Goal: Information Seeking & Learning: Learn about a topic

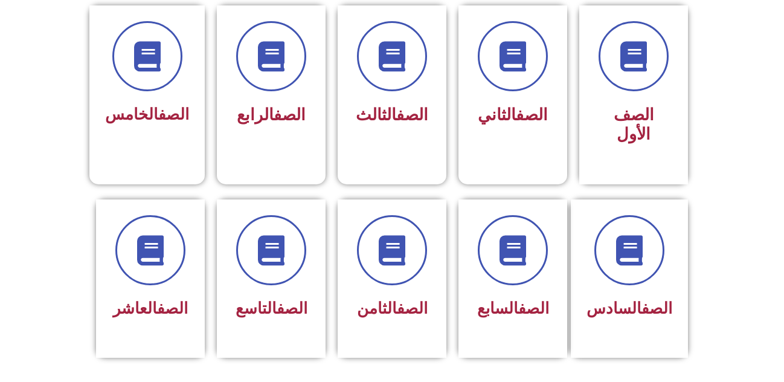
scroll to position [362, 0]
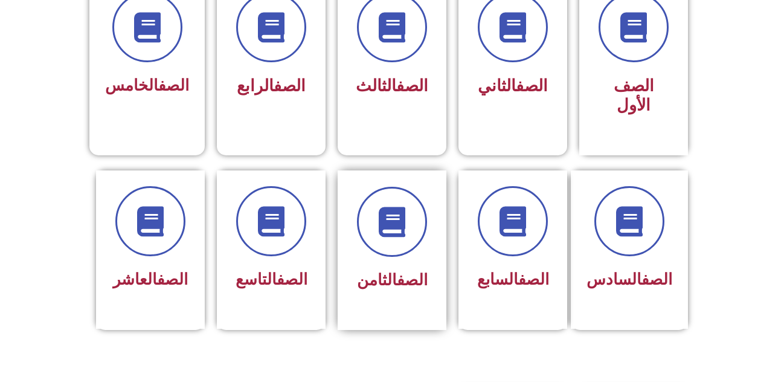
click at [384, 244] on div "الصف الثامن" at bounding box center [392, 241] width 76 height 109
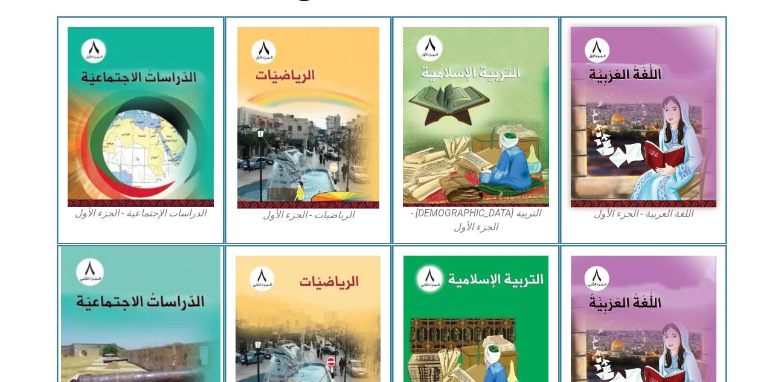
scroll to position [423, 0]
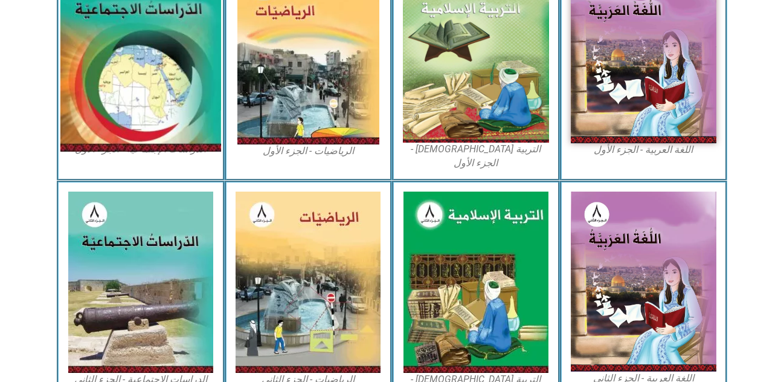
click at [135, 104] on img at bounding box center [140, 52] width 161 height 197
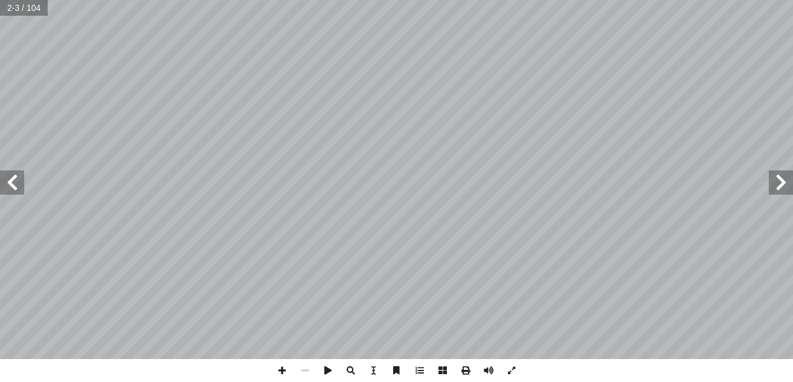
click at [3, 178] on span at bounding box center [12, 182] width 24 height 24
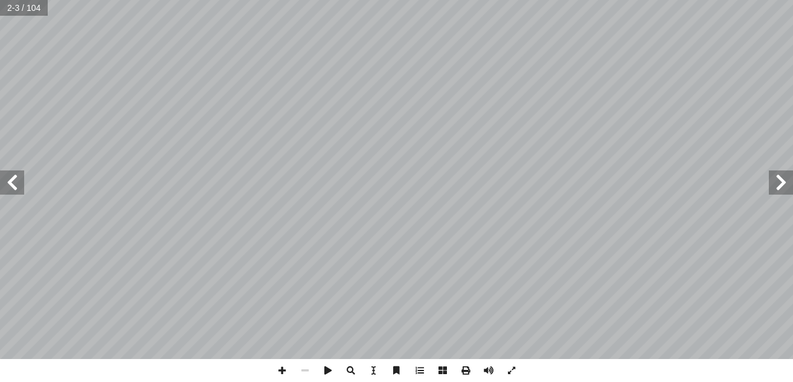
click at [3, 178] on span at bounding box center [12, 182] width 24 height 24
click at [2, 178] on span at bounding box center [12, 182] width 24 height 24
click at [5, 178] on span at bounding box center [12, 182] width 24 height 24
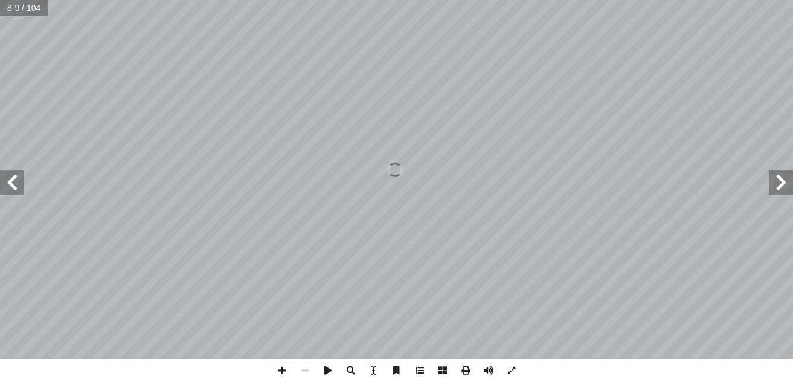
click at [5, 178] on span at bounding box center [12, 182] width 24 height 24
click at [7, 176] on span at bounding box center [12, 182] width 24 height 24
click at [10, 176] on span at bounding box center [12, 182] width 24 height 24
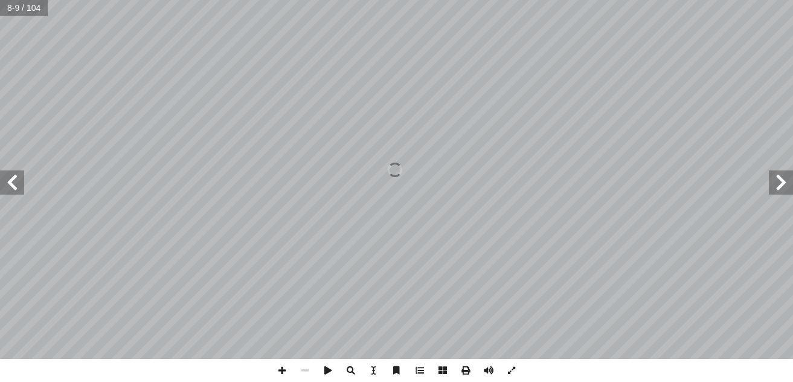
click at [10, 177] on span at bounding box center [12, 182] width 24 height 24
click at [11, 176] on span at bounding box center [12, 182] width 24 height 24
click at [13, 175] on span at bounding box center [12, 182] width 24 height 24
click at [14, 175] on span at bounding box center [12, 182] width 24 height 24
click at [17, 183] on div "سطين َ ل ِ قررت وزارة التربية والتعليم في دولة ف العام الدراسي ٢٠١٧/ ٢٠١٨ م َ ن…" at bounding box center [396, 179] width 793 height 359
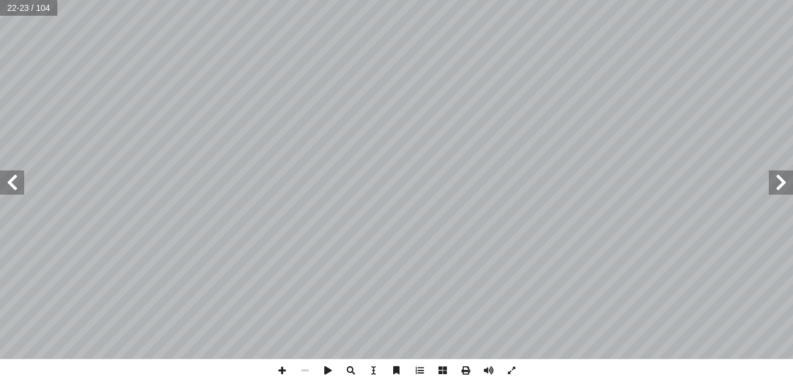
click at [17, 185] on span at bounding box center [12, 182] width 24 height 24
click at [18, 180] on span at bounding box center [12, 182] width 24 height 24
click at [18, 179] on span at bounding box center [12, 182] width 24 height 24
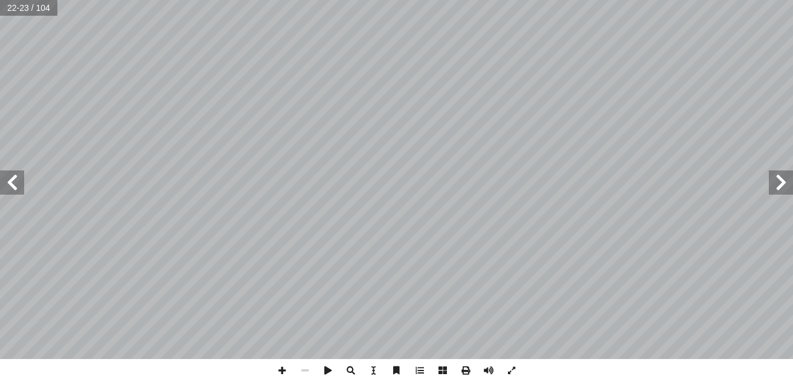
click at [21, 179] on span at bounding box center [12, 182] width 24 height 24
click at [21, 180] on span at bounding box center [12, 182] width 24 height 24
click at [17, 180] on span at bounding box center [12, 182] width 24 height 24
click at [7, 186] on span at bounding box center [12, 182] width 24 height 24
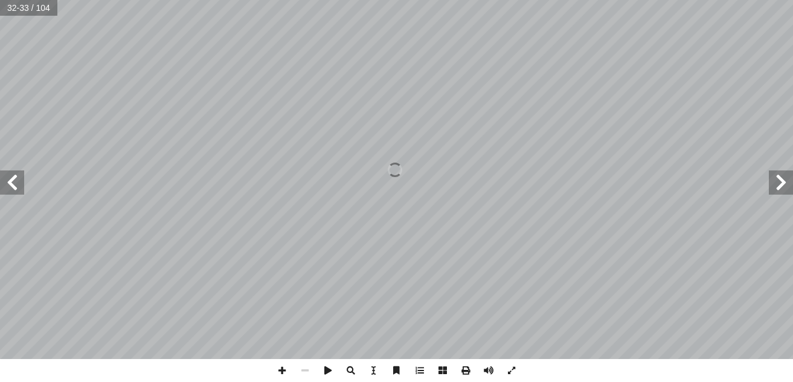
click at [6, 187] on span at bounding box center [12, 182] width 24 height 24
click at [4, 186] on span at bounding box center [12, 182] width 24 height 24
click at [5, 185] on span at bounding box center [12, 182] width 24 height 24
click at [8, 184] on span at bounding box center [12, 182] width 24 height 24
click at [8, 182] on span at bounding box center [12, 182] width 24 height 24
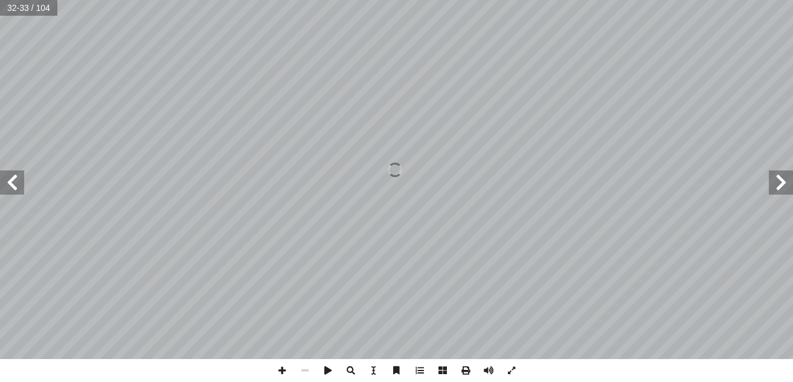
click at [10, 182] on span at bounding box center [12, 182] width 24 height 24
click at [8, 188] on span at bounding box center [12, 182] width 24 height 24
click at [8, 184] on span at bounding box center [12, 182] width 24 height 24
click at [15, 184] on span at bounding box center [12, 182] width 24 height 24
click at [15, 178] on span at bounding box center [12, 182] width 24 height 24
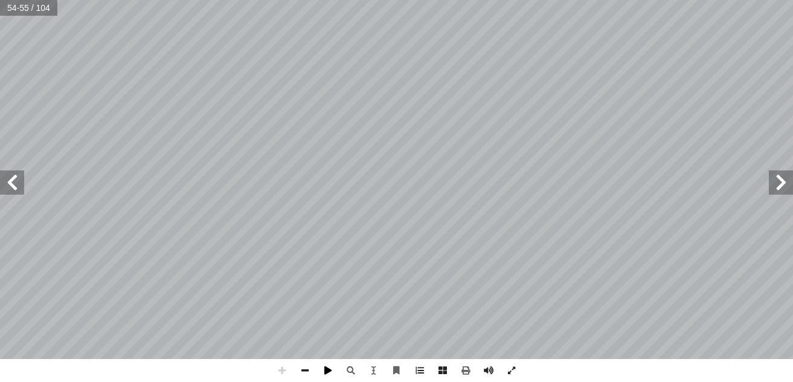
drag, startPoint x: 325, startPoint y: 371, endPoint x: 318, endPoint y: 364, distance: 10.7
click at [325, 372] on span at bounding box center [327, 370] width 23 height 23
click at [305, 370] on span at bounding box center [304, 370] width 23 height 23
